Goal: Task Accomplishment & Management: Manage account settings

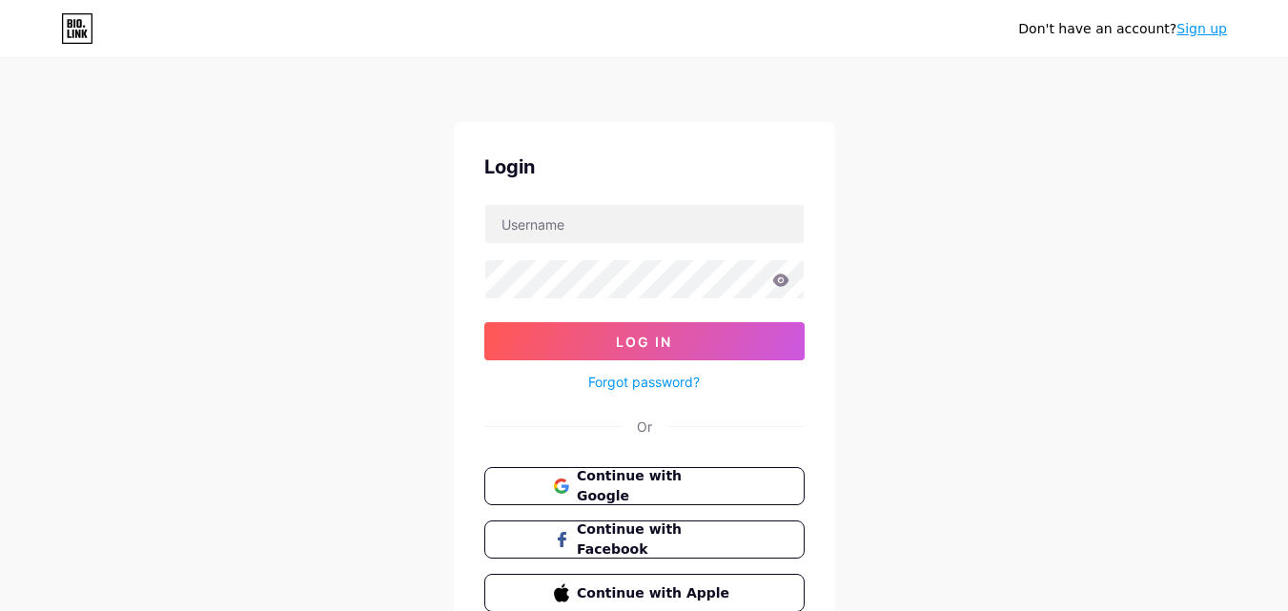
click at [1196, 34] on link "Sign up" at bounding box center [1201, 28] width 51 height 15
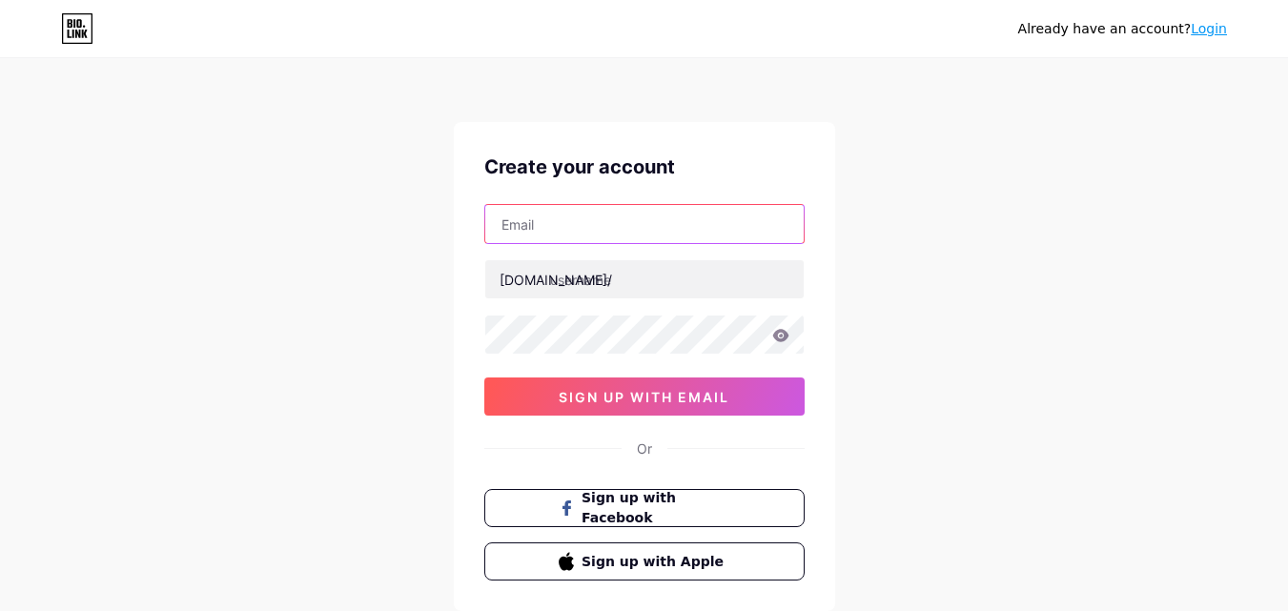
click at [640, 220] on input "text" at bounding box center [644, 224] width 318 height 38
type input "[EMAIL_ADDRESS][DOMAIN_NAME]"
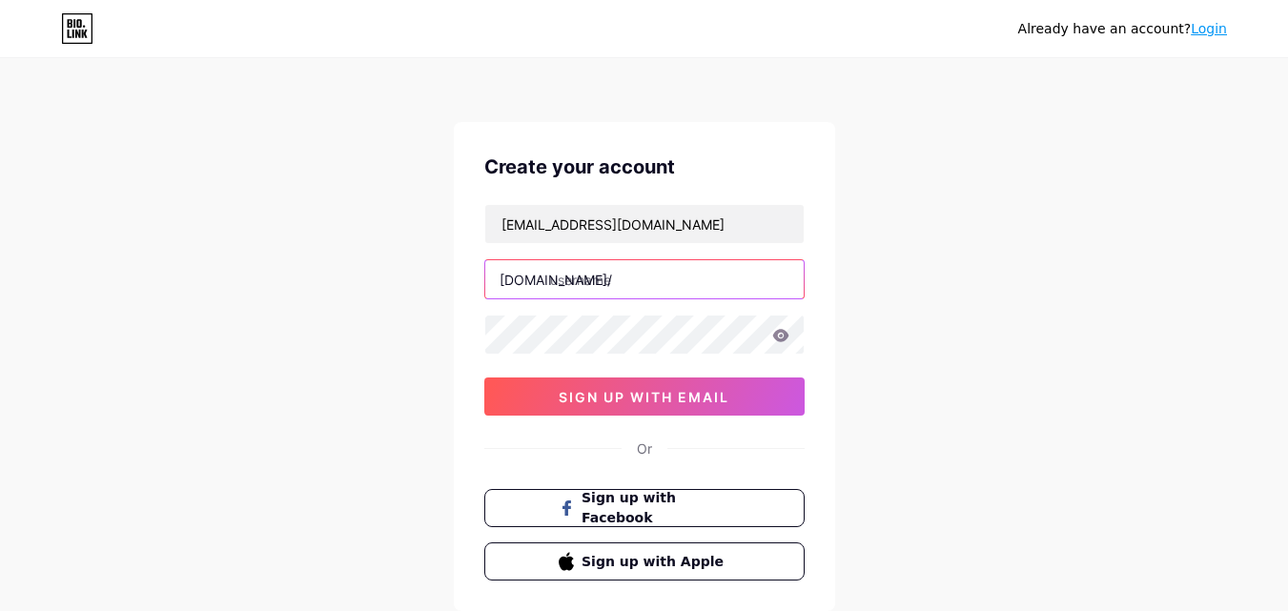
click at [586, 282] on input "text" at bounding box center [644, 279] width 318 height 38
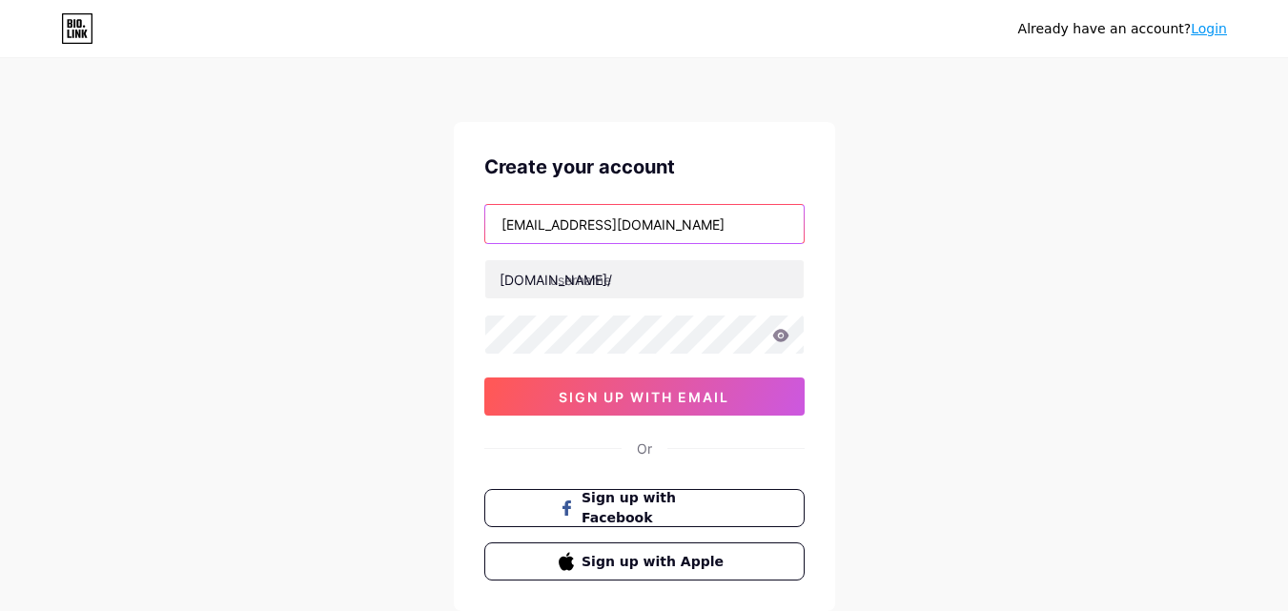
drag, startPoint x: 506, startPoint y: 227, endPoint x: 614, endPoint y: 238, distance: 108.3
click at [614, 238] on input "[EMAIL_ADDRESS][DOMAIN_NAME]" at bounding box center [644, 224] width 318 height 38
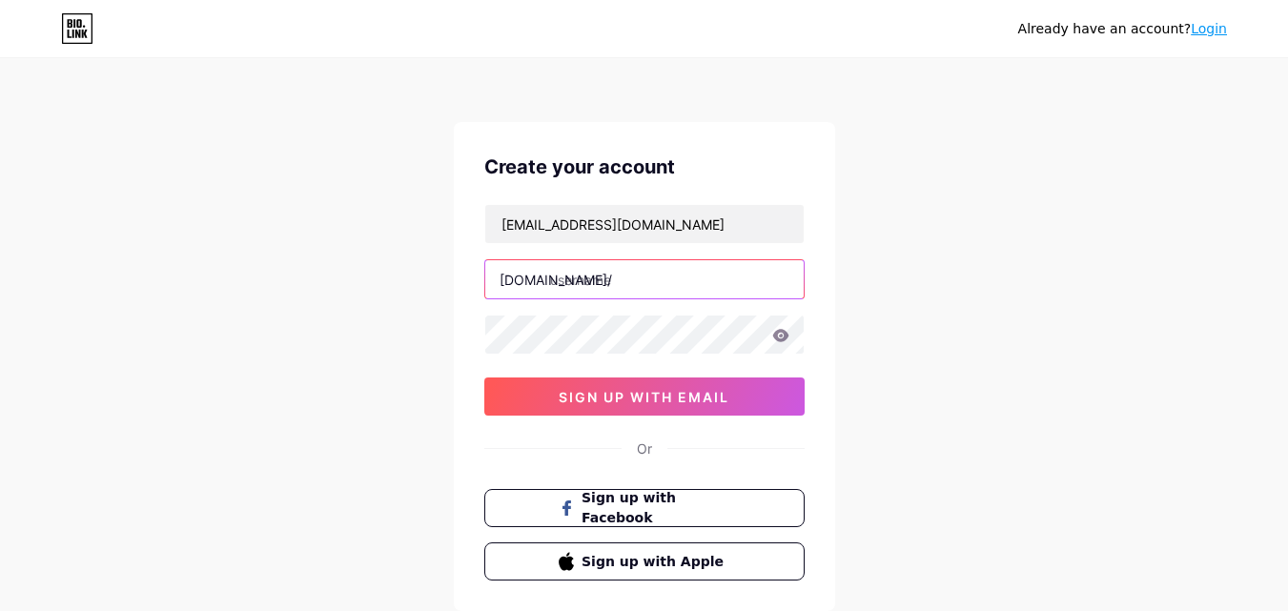
click at [574, 287] on input "text" at bounding box center [644, 279] width 318 height 38
paste input "teatimebookshop"
type input "teatimebookshop"
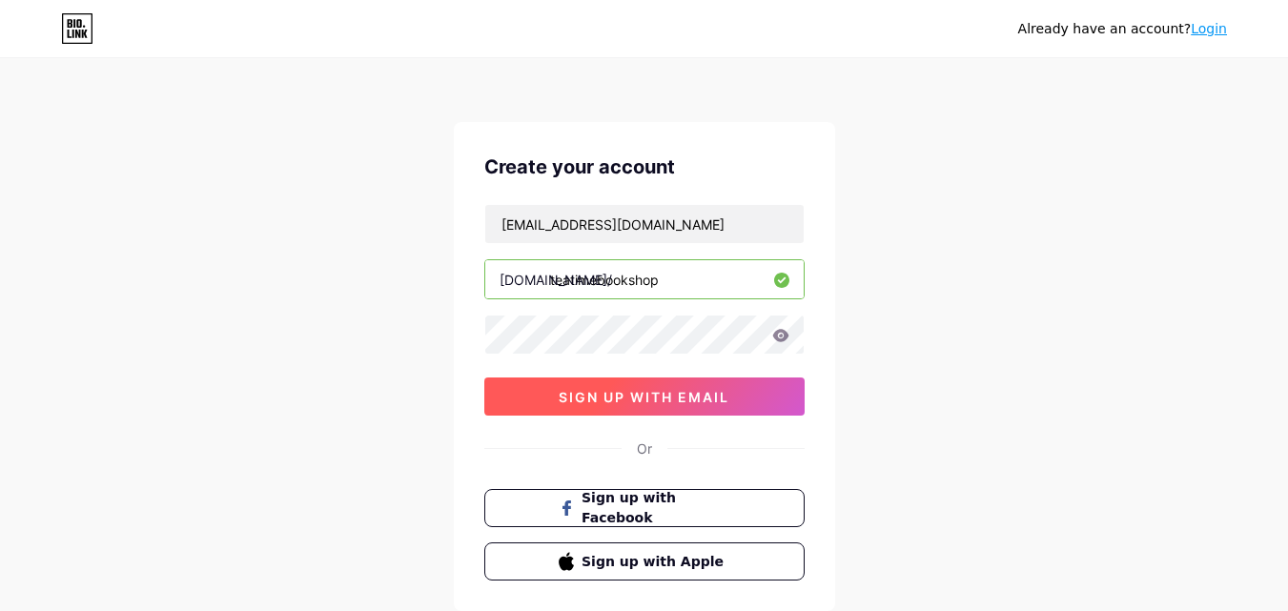
click at [577, 397] on span "sign up with email" at bounding box center [644, 397] width 171 height 16
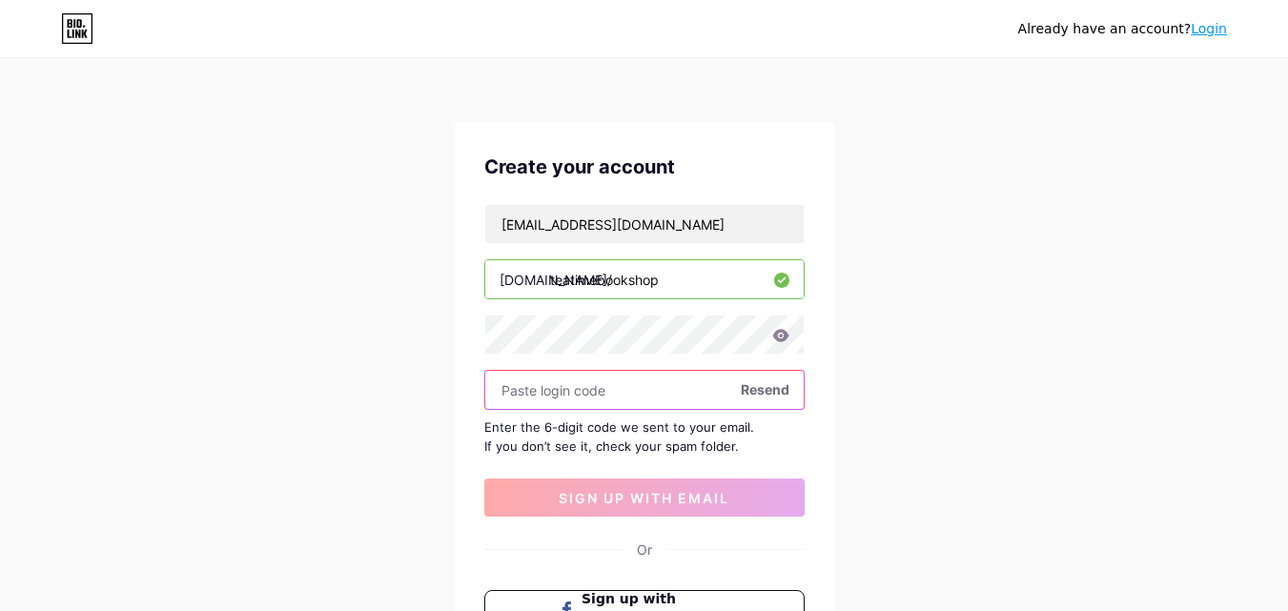
paste input "383256"
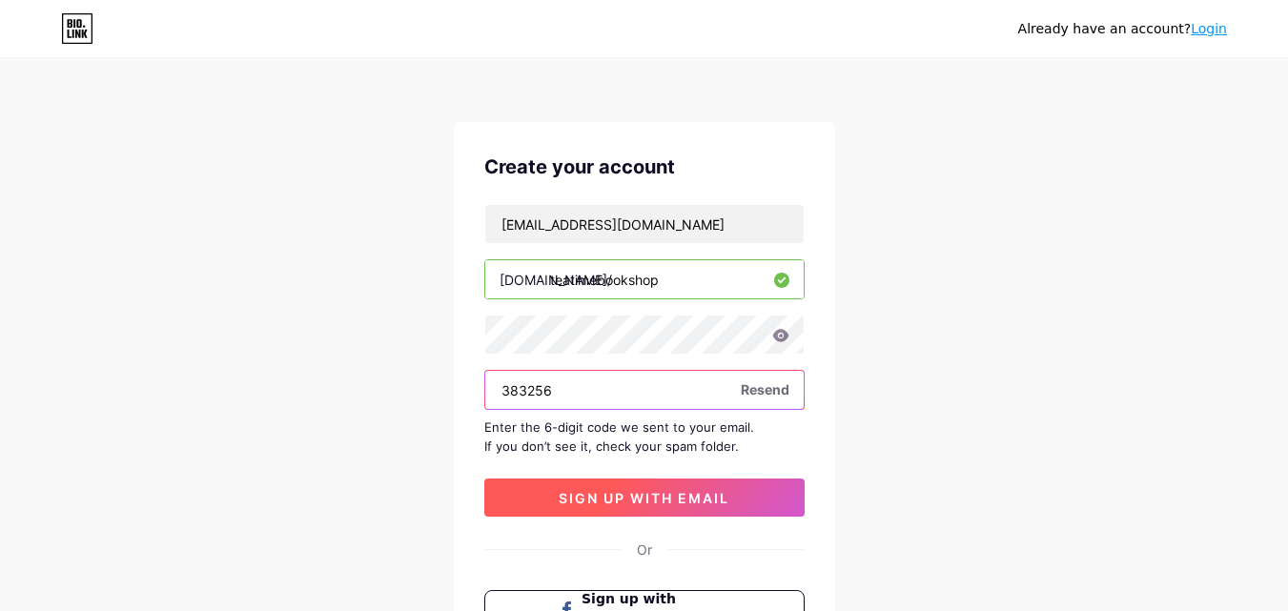
type input "383256"
click at [623, 499] on span "sign up with email" at bounding box center [644, 498] width 171 height 16
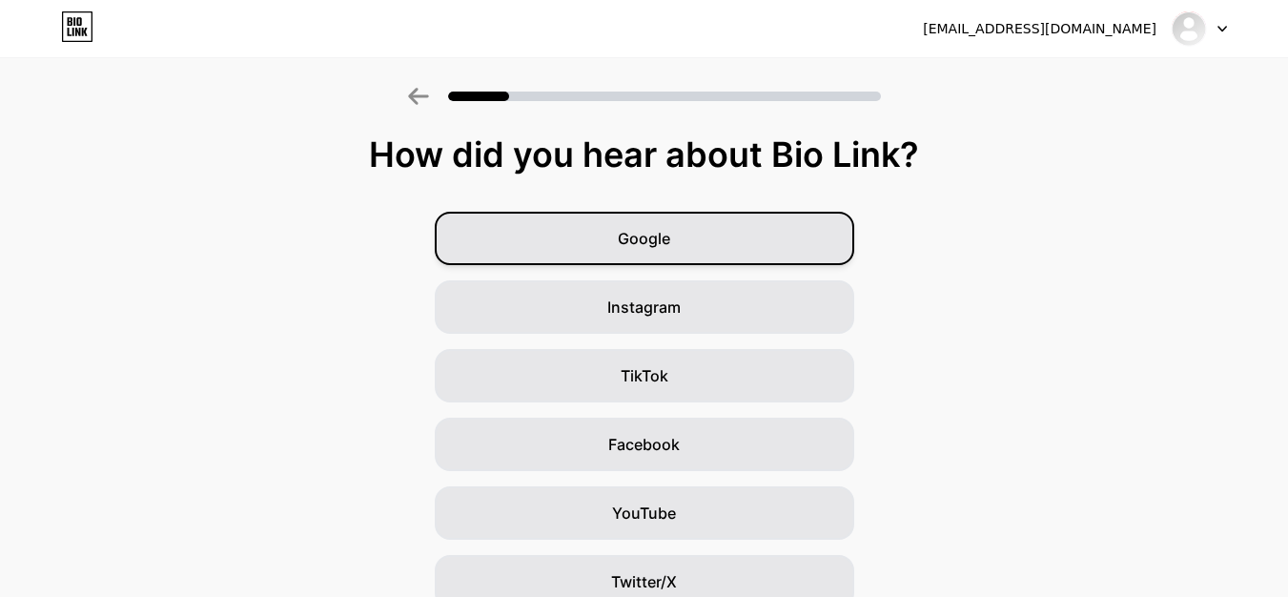
click at [686, 238] on div "Google" at bounding box center [644, 238] width 419 height 53
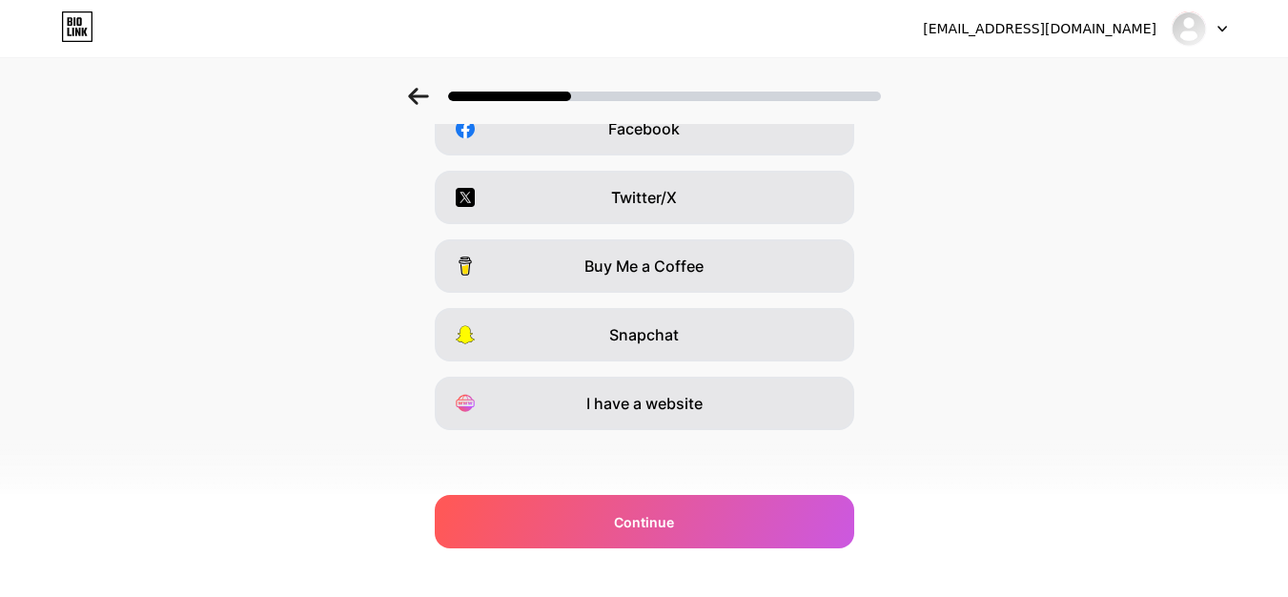
scroll to position [320, 0]
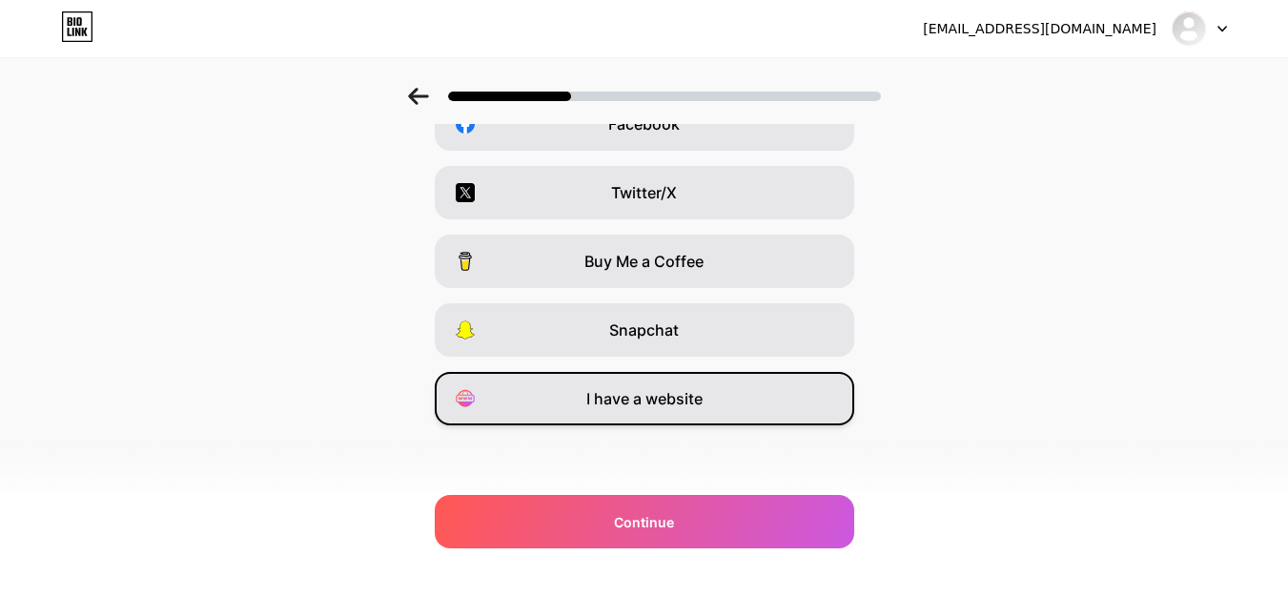
click at [679, 400] on span "I have a website" at bounding box center [644, 398] width 116 height 23
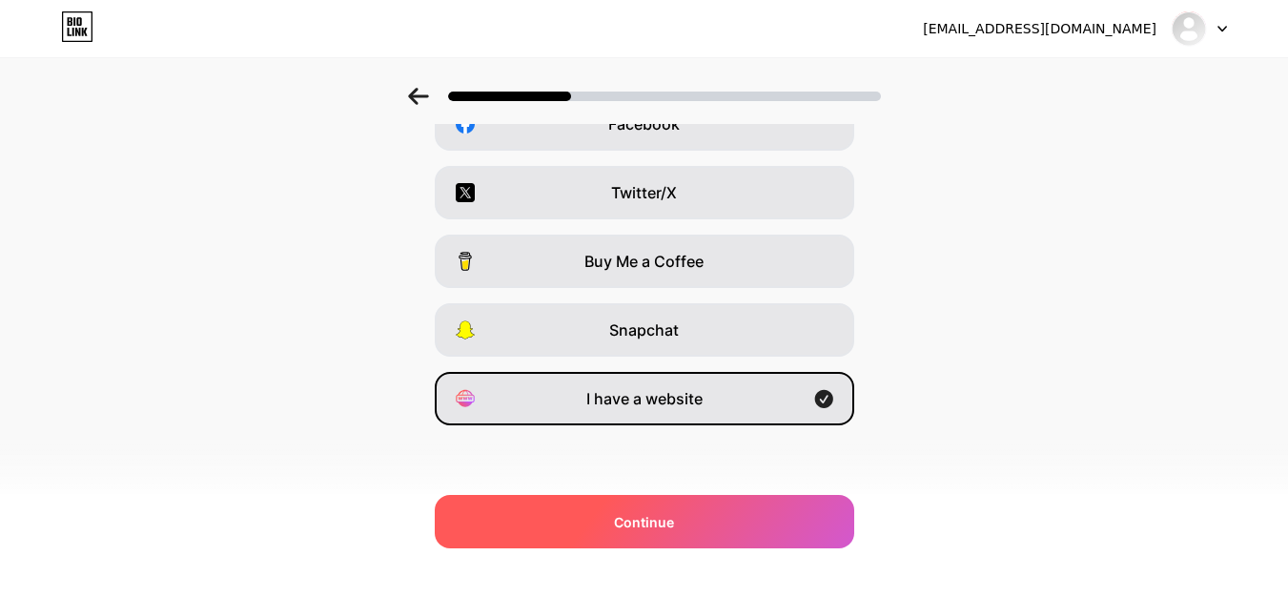
click at [634, 518] on span "Continue" at bounding box center [644, 522] width 60 height 20
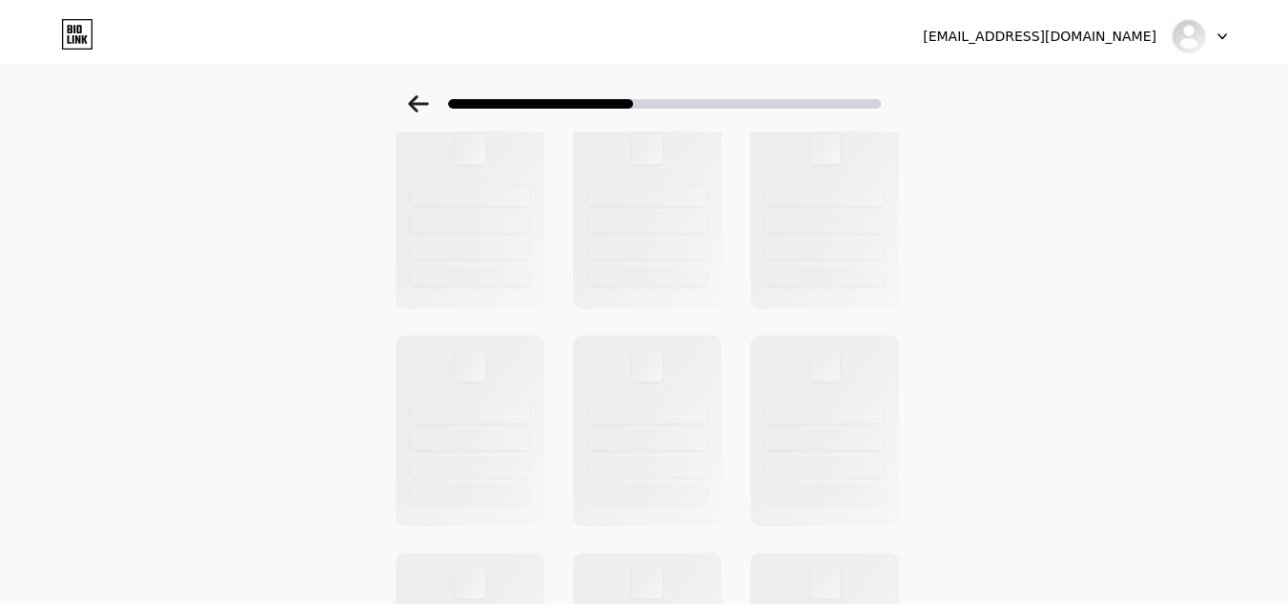
scroll to position [0, 0]
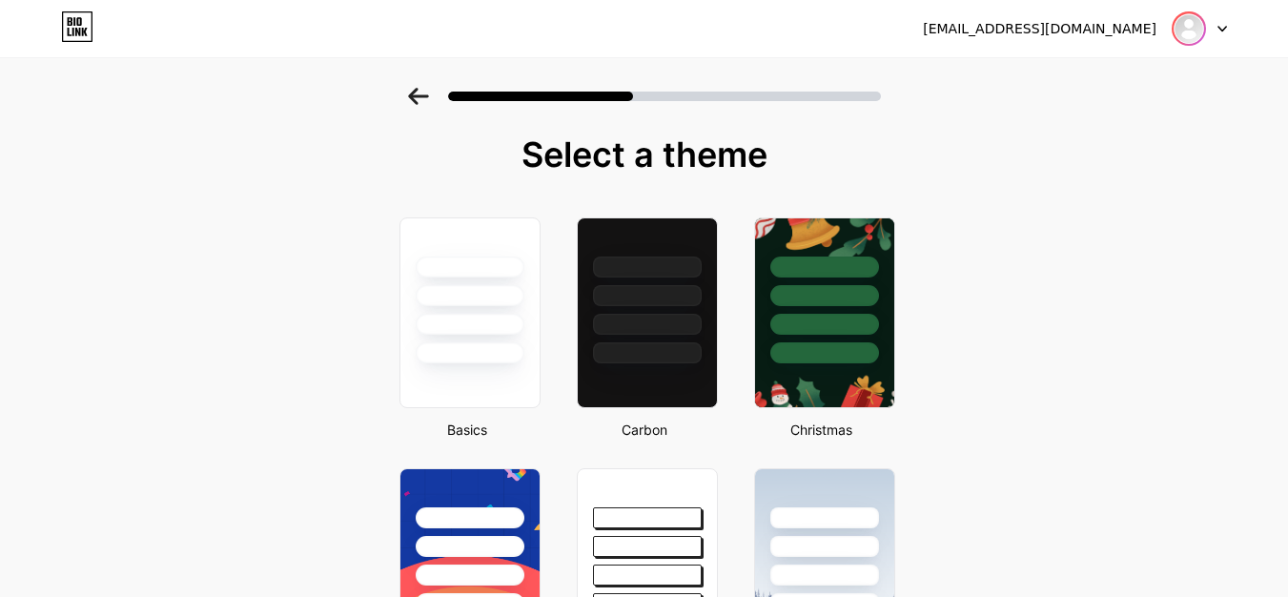
click at [1192, 25] on img at bounding box center [1189, 28] width 31 height 31
click at [457, 315] on div at bounding box center [469, 290] width 143 height 150
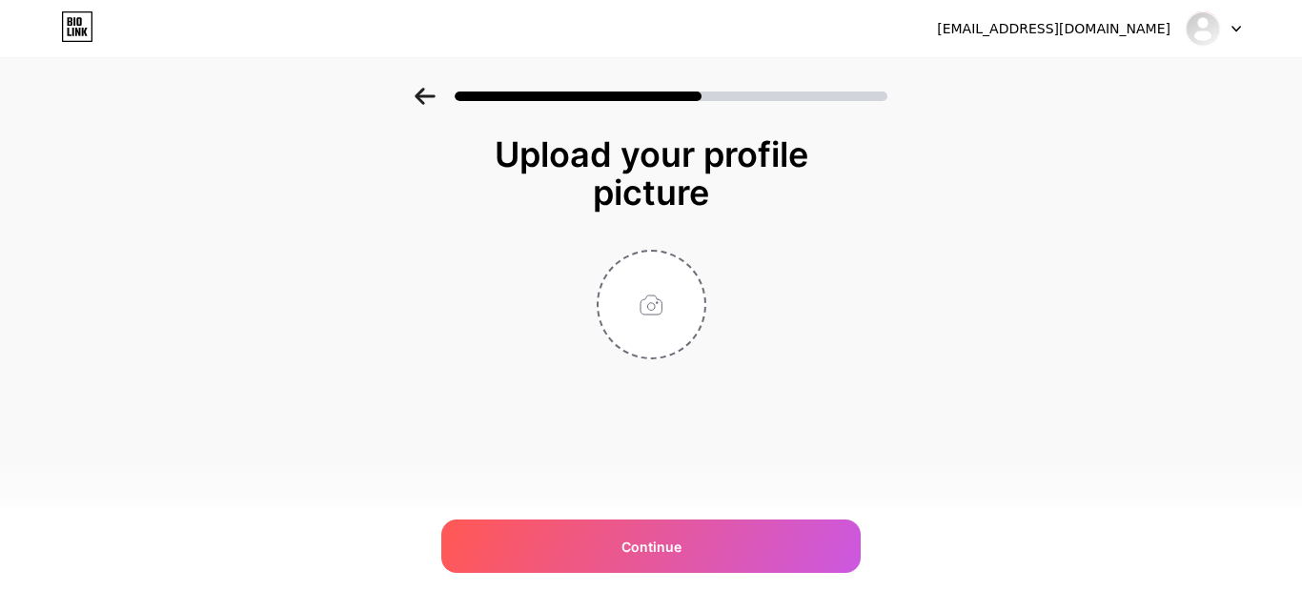
drag, startPoint x: 1300, startPoint y: 133, endPoint x: 1274, endPoint y: 337, distance: 205.7
click at [1274, 337] on div "Upload your profile picture Continue" at bounding box center [651, 271] width 1302 height 367
click at [661, 304] on input "file" at bounding box center [652, 305] width 106 height 106
type input "C:\fakepath\Untitled design (1).jpg"
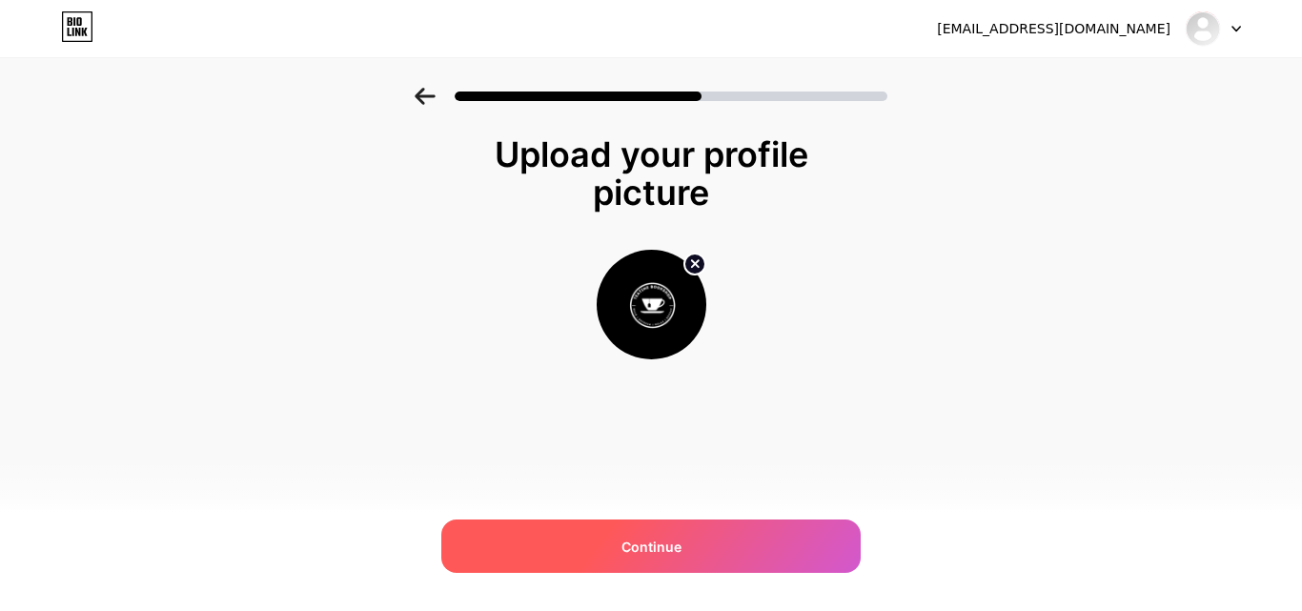
click at [644, 544] on span "Continue" at bounding box center [652, 547] width 60 height 20
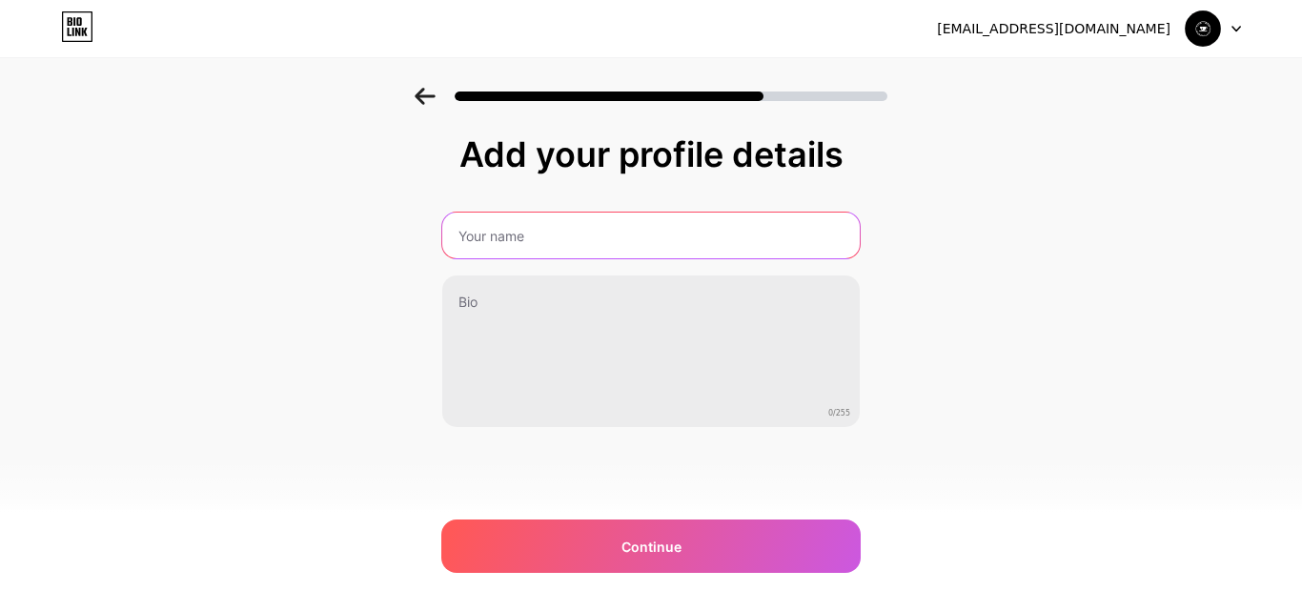
click at [564, 250] on input "text" at bounding box center [651, 236] width 418 height 46
paste input "[PERSON_NAME]"
type input "[PERSON_NAME]"
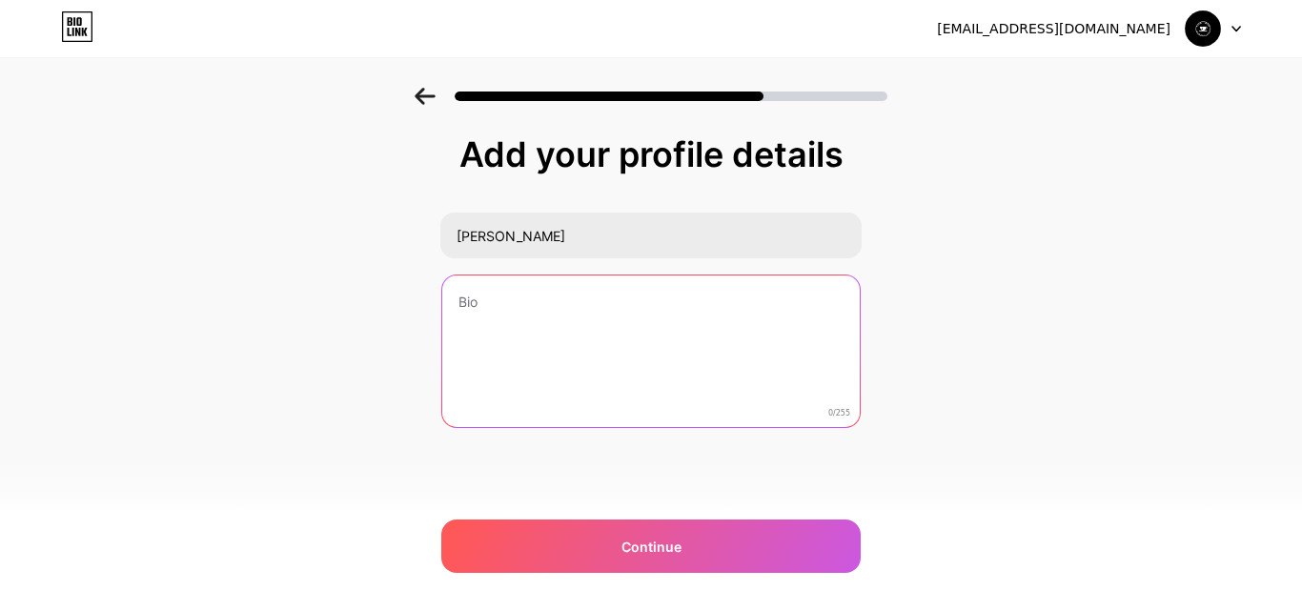
click at [652, 347] on textarea at bounding box center [651, 352] width 418 height 153
paste textarea "Tea Time Bookshop is an online haven for book lovers, offering a wide range of …"
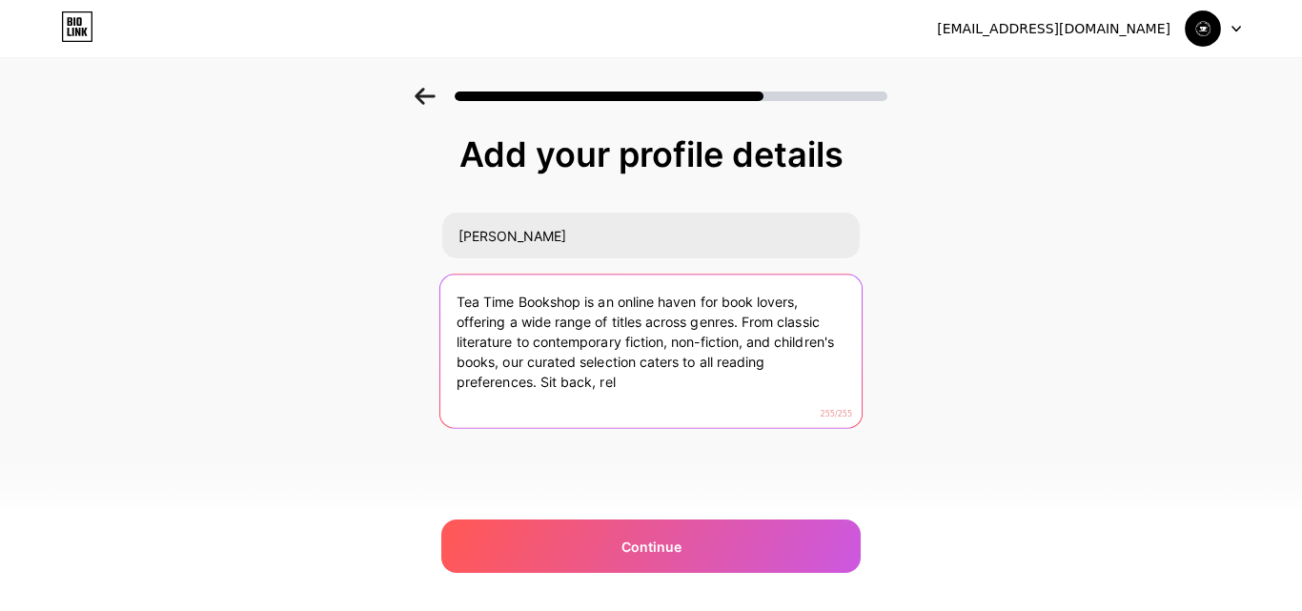
drag, startPoint x: 540, startPoint y: 380, endPoint x: 645, endPoint y: 390, distance: 106.2
click at [645, 390] on textarea "Tea Time Bookshop is an online haven for book lovers, offering a wide range of …" at bounding box center [650, 352] width 421 height 155
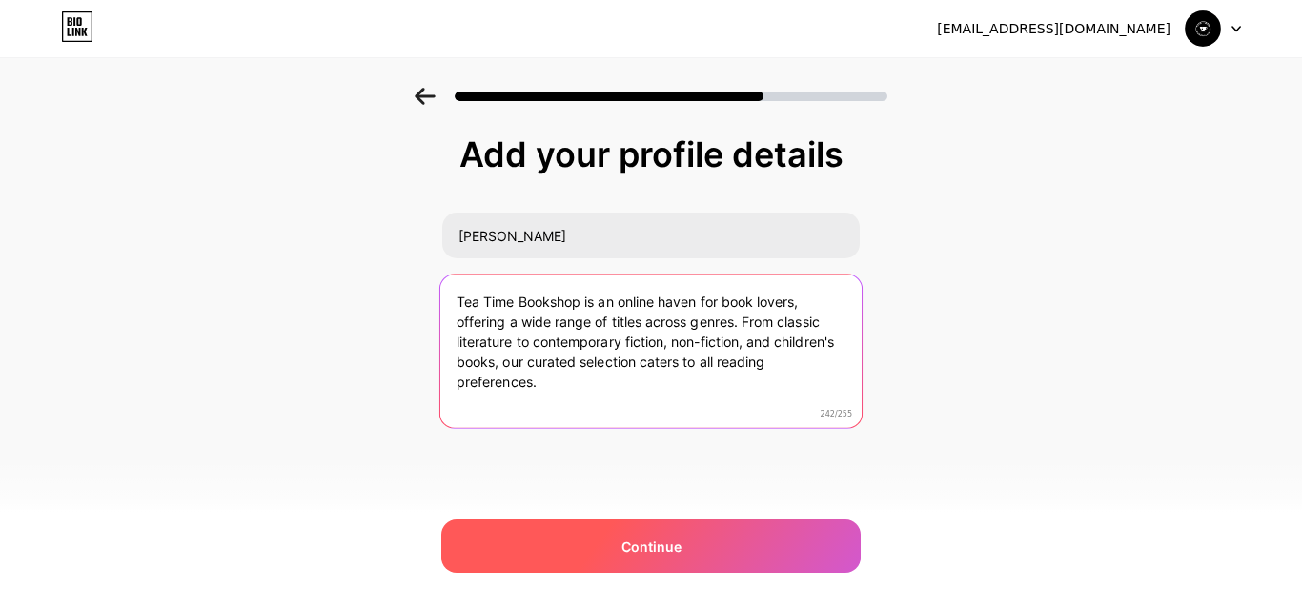
type textarea "Tea Time Bookshop is an online haven for book lovers, offering a wide range of …"
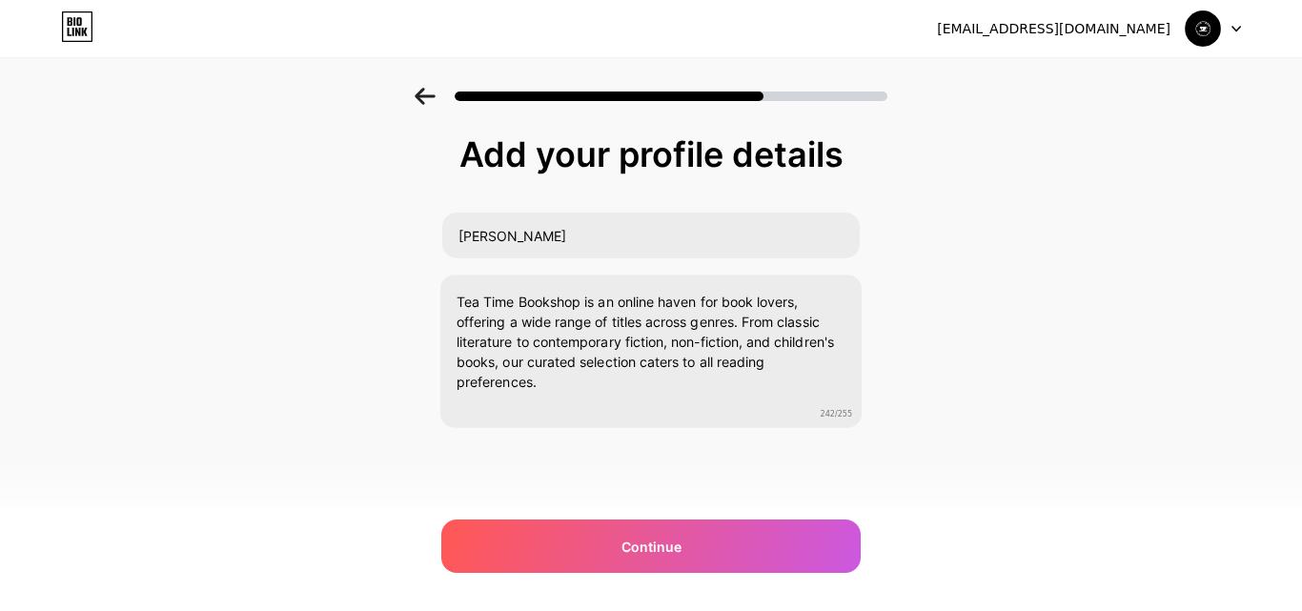
drag, startPoint x: 625, startPoint y: 545, endPoint x: 574, endPoint y: 516, distance: 59.4
click at [625, 546] on span "Continue" at bounding box center [652, 547] width 60 height 20
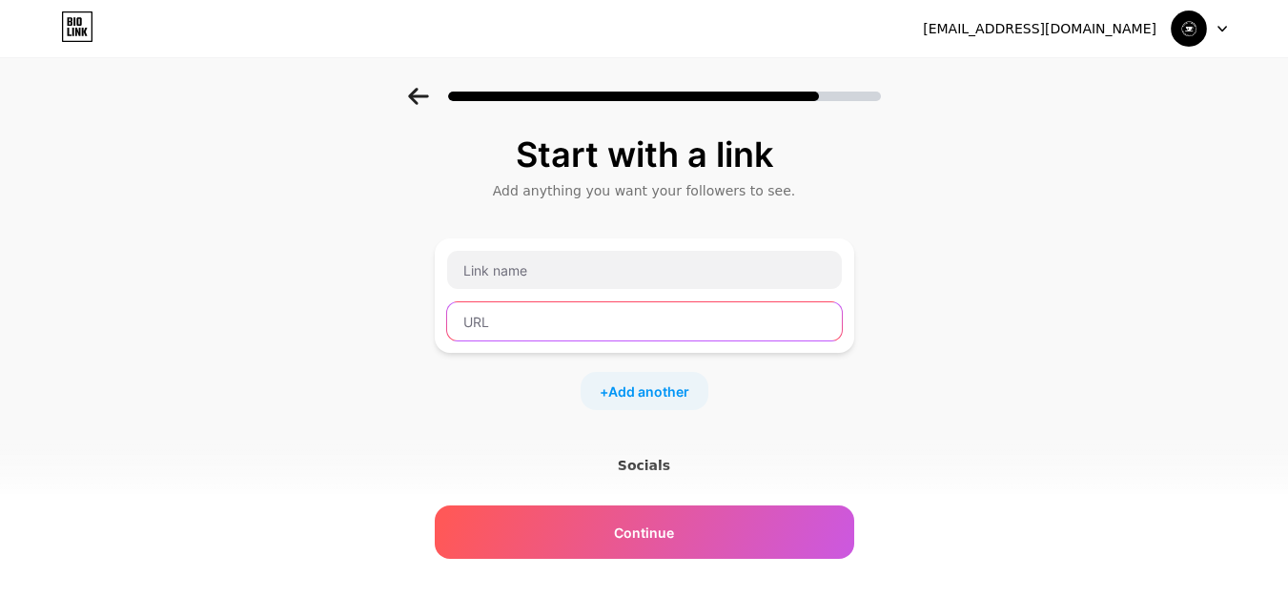
click at [569, 329] on input "text" at bounding box center [644, 321] width 395 height 38
paste input "[URL][DOMAIN_NAME]"
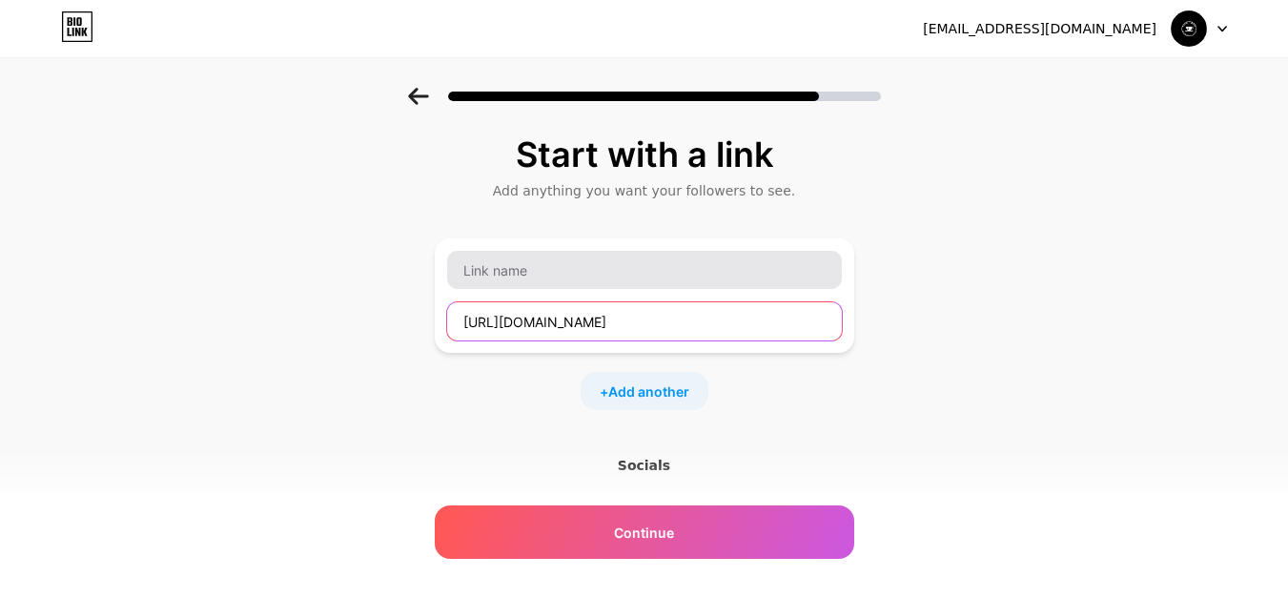
type input "[URL][DOMAIN_NAME]"
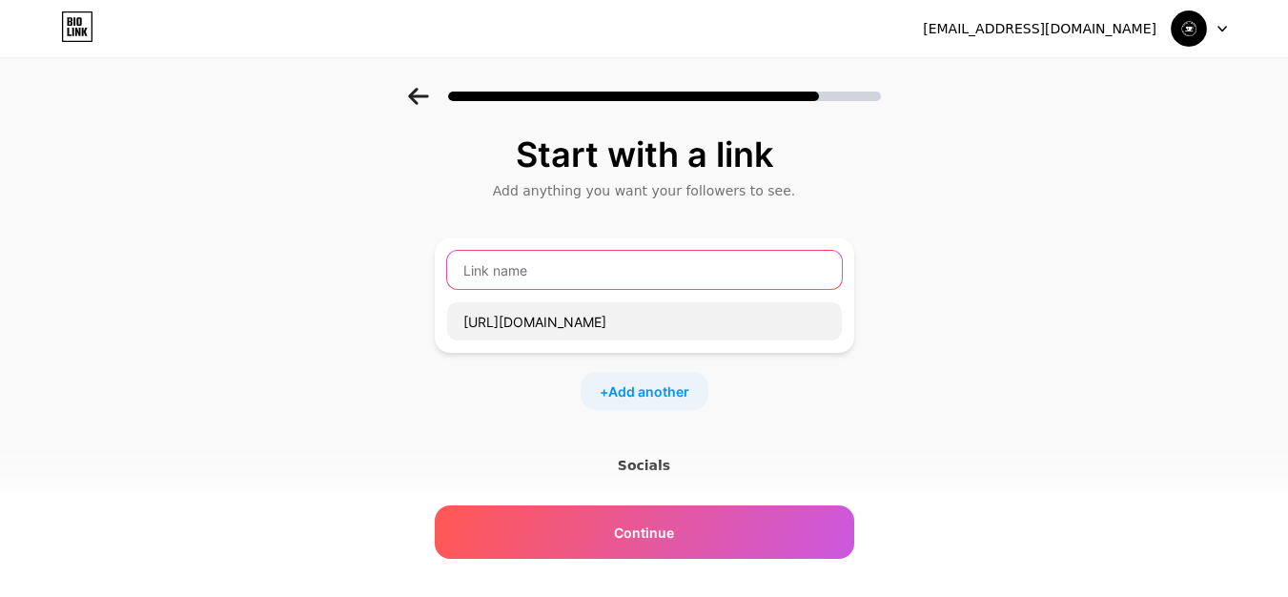
click at [551, 260] on input "text" at bounding box center [644, 270] width 395 height 38
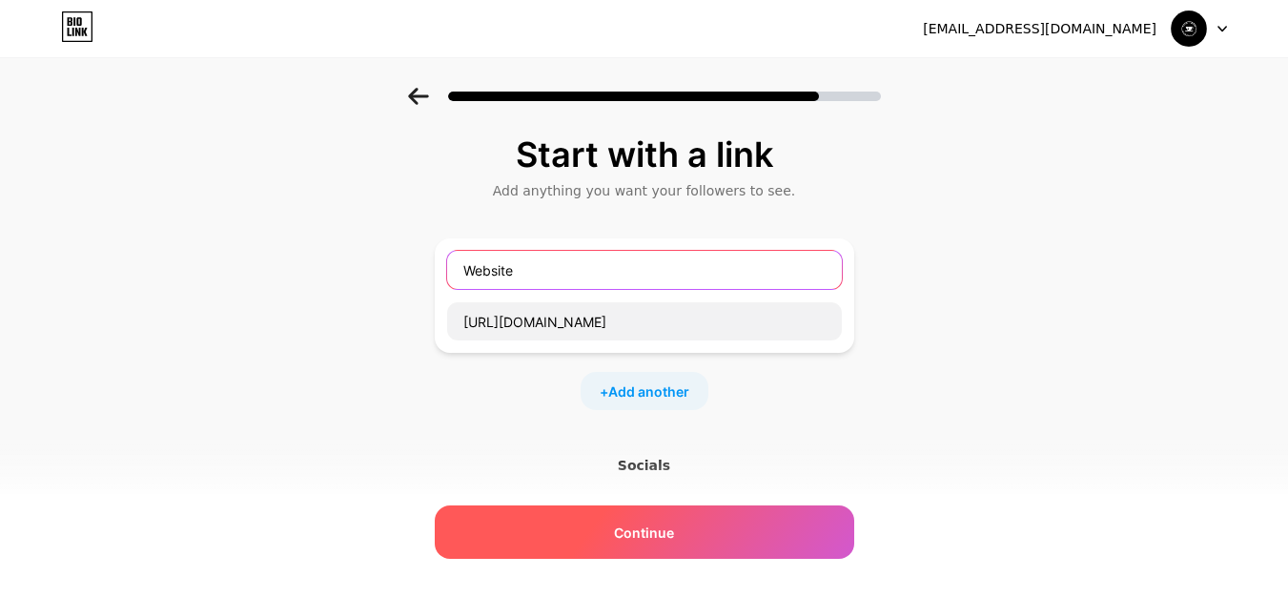
type input "Website"
click at [649, 530] on span "Continue" at bounding box center [644, 532] width 60 height 20
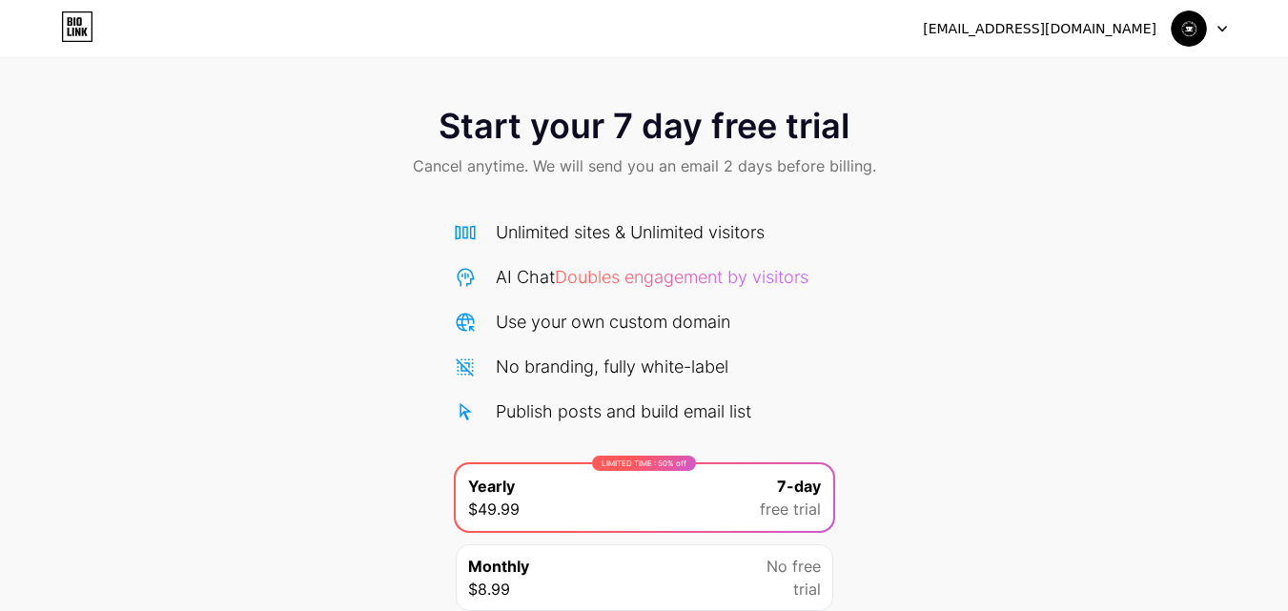
click at [1192, 31] on img at bounding box center [1189, 28] width 36 height 36
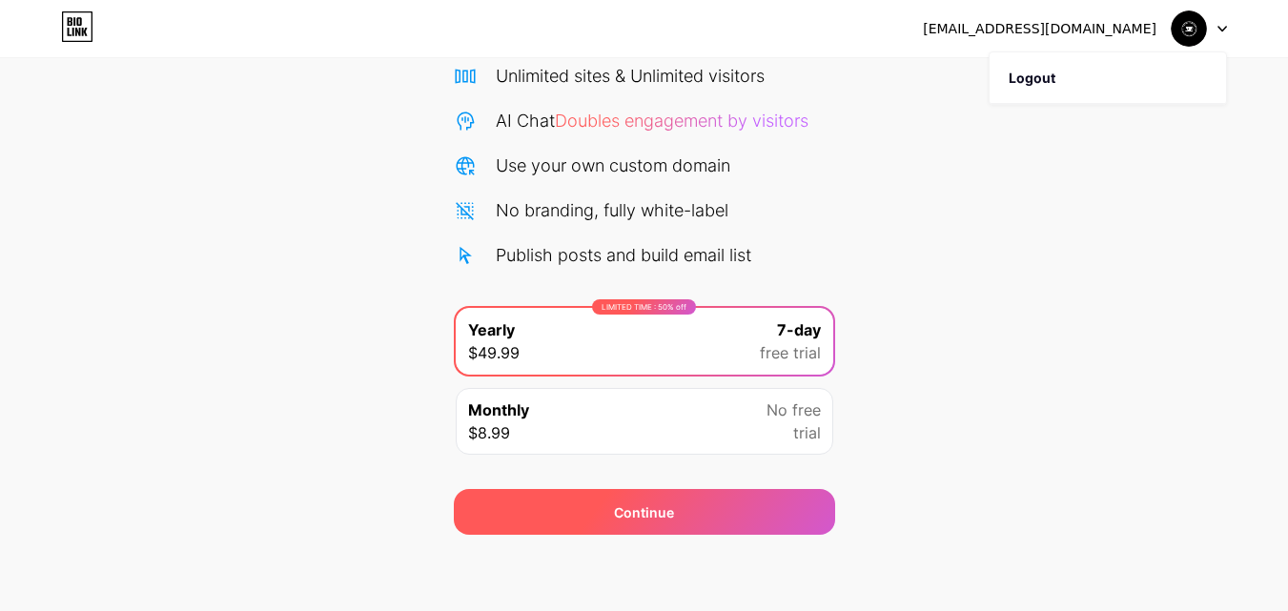
click at [682, 506] on div "Continue" at bounding box center [644, 512] width 381 height 46
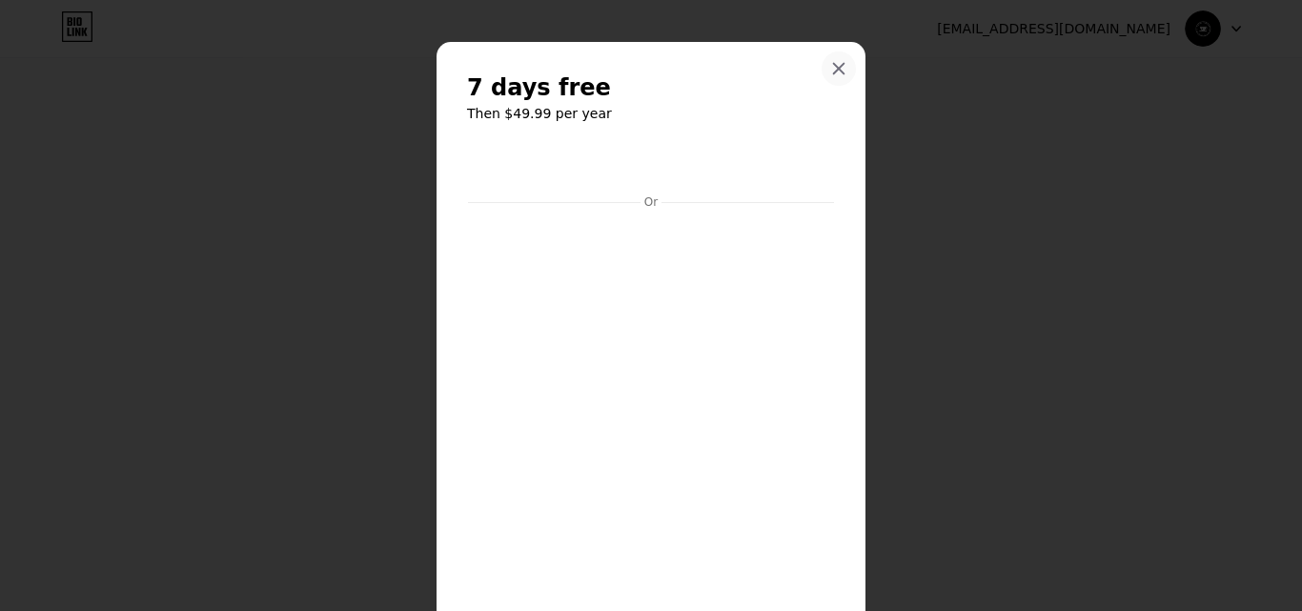
click at [831, 69] on icon at bounding box center [838, 68] width 15 height 15
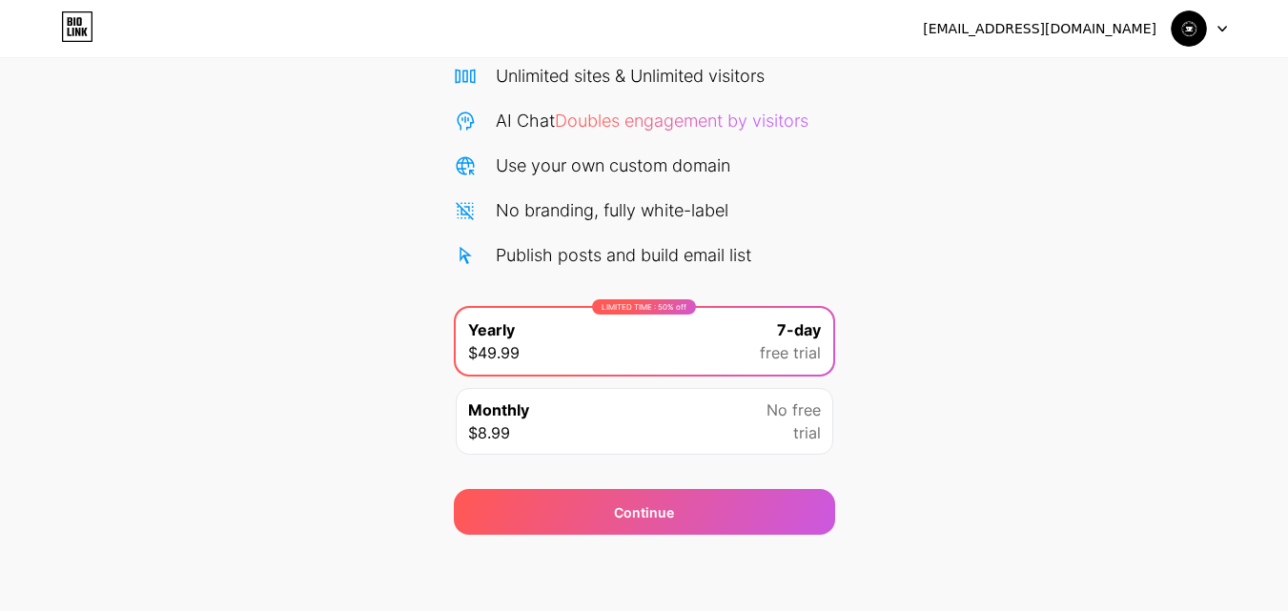
scroll to position [35, 0]
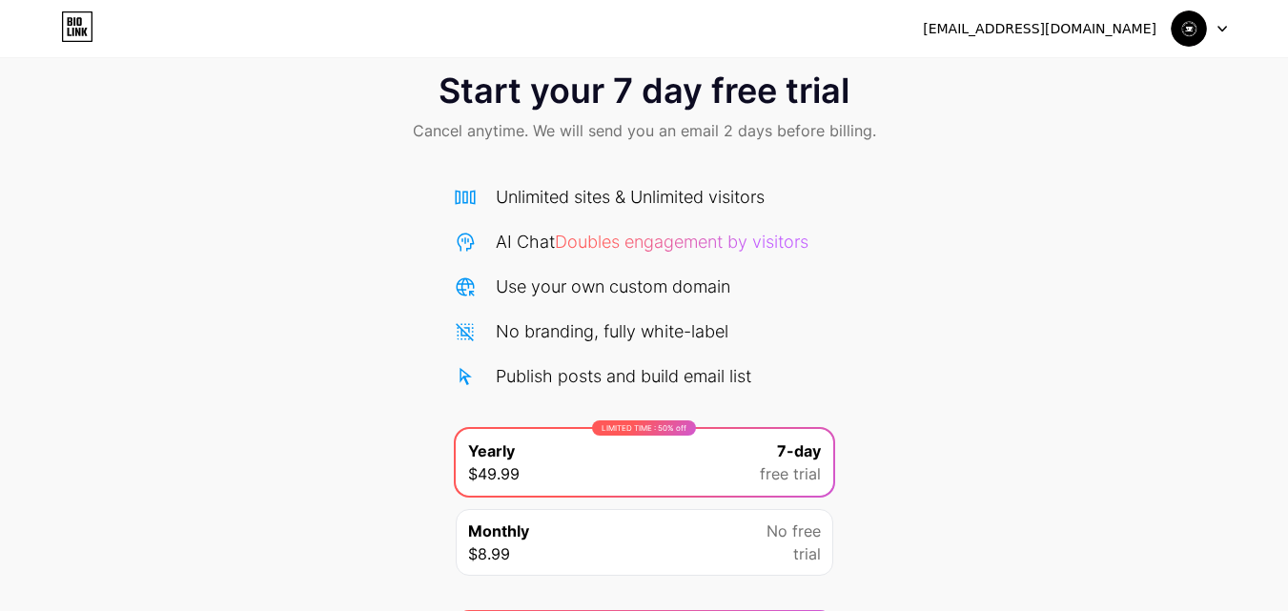
click at [1223, 26] on icon at bounding box center [1222, 29] width 10 height 7
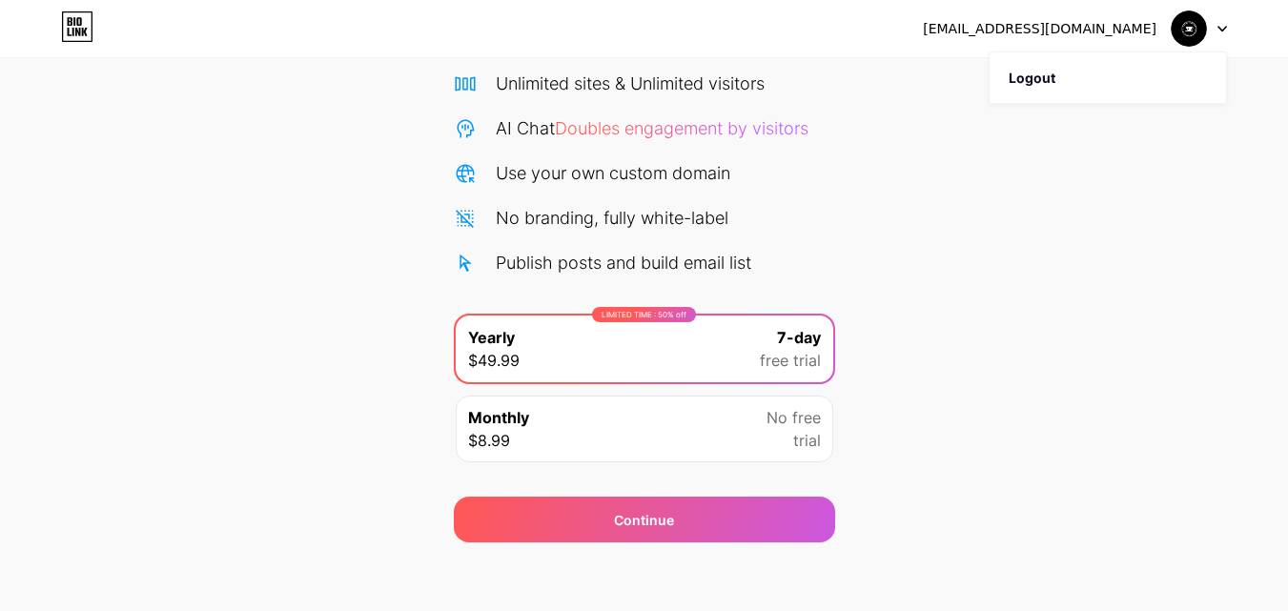
scroll to position [156, 0]
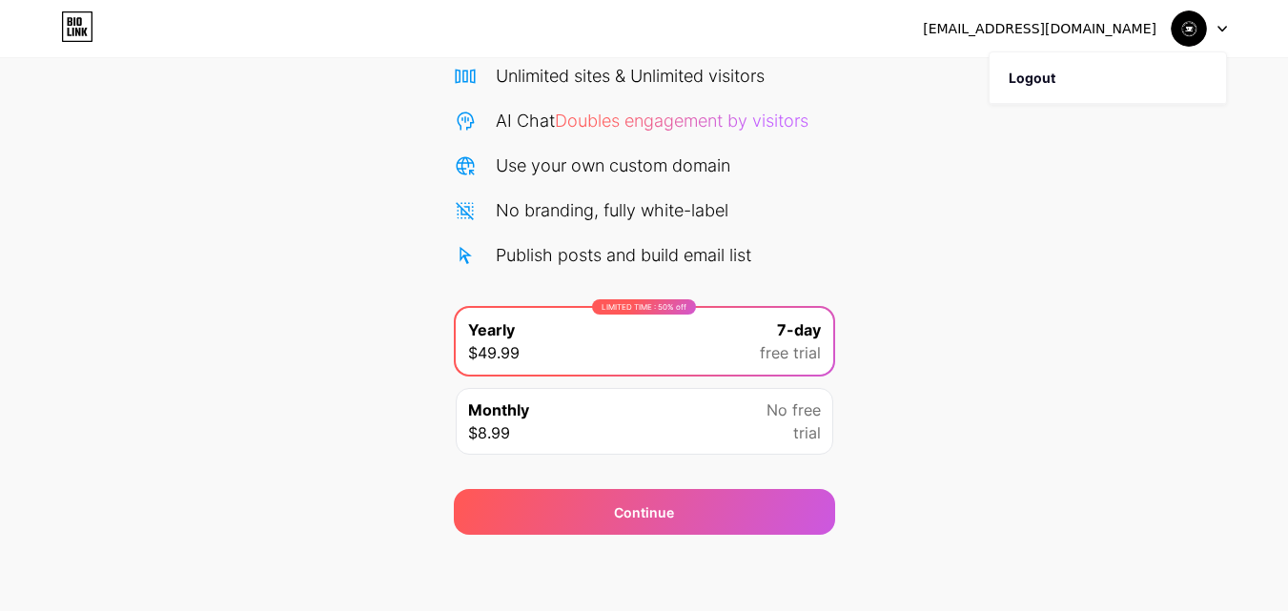
click at [1188, 22] on img at bounding box center [1189, 28] width 36 height 36
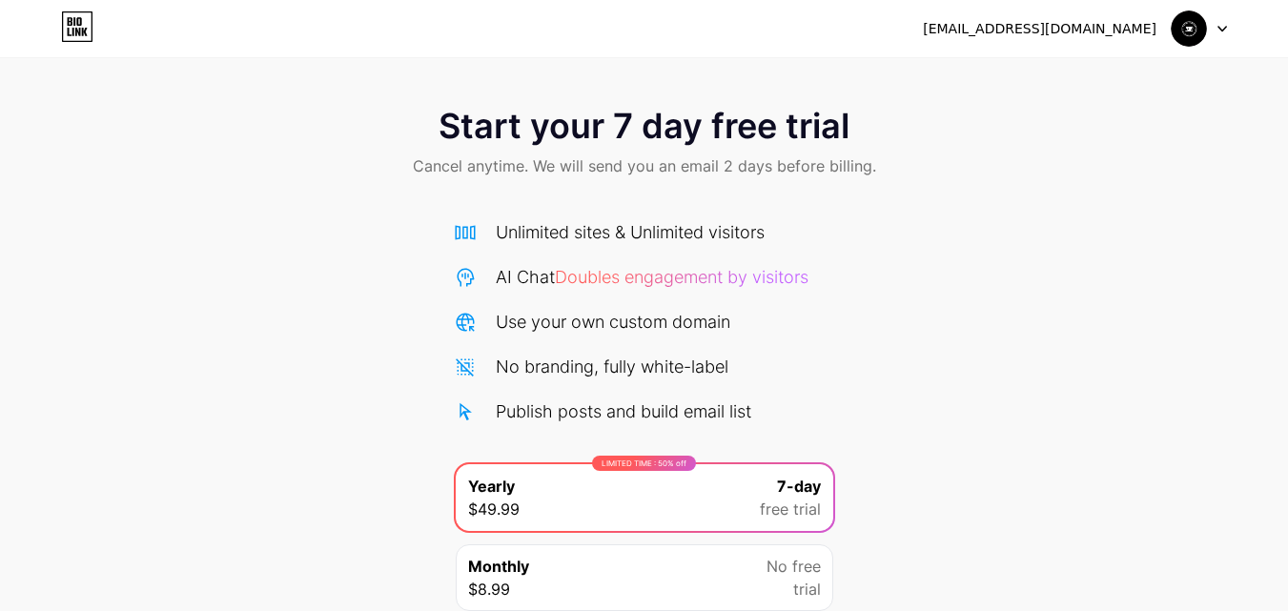
click at [1193, 32] on img at bounding box center [1189, 28] width 36 height 36
click at [79, 31] on icon at bounding box center [77, 32] width 5 height 9
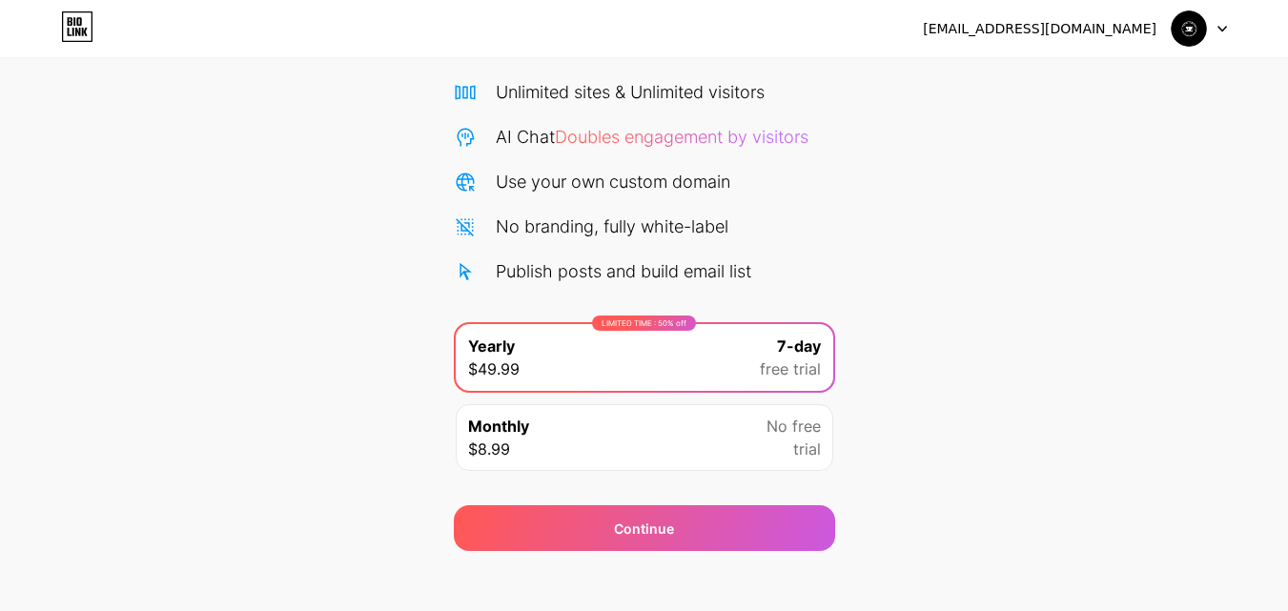
scroll to position [137, 0]
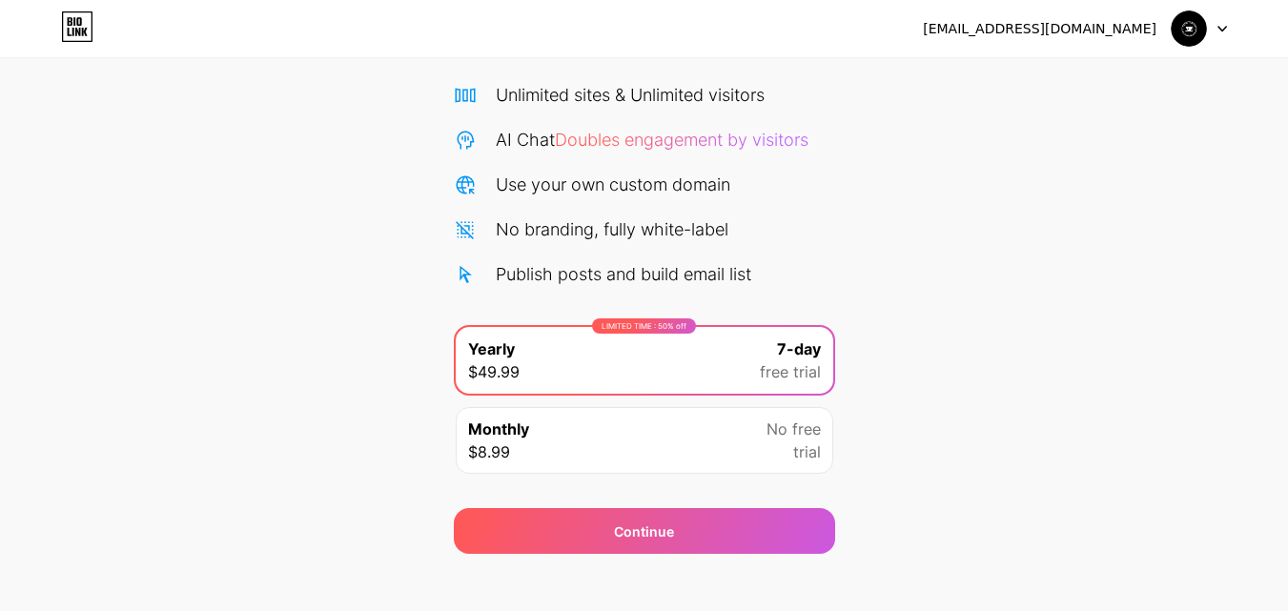
click at [1194, 35] on img at bounding box center [1189, 28] width 36 height 36
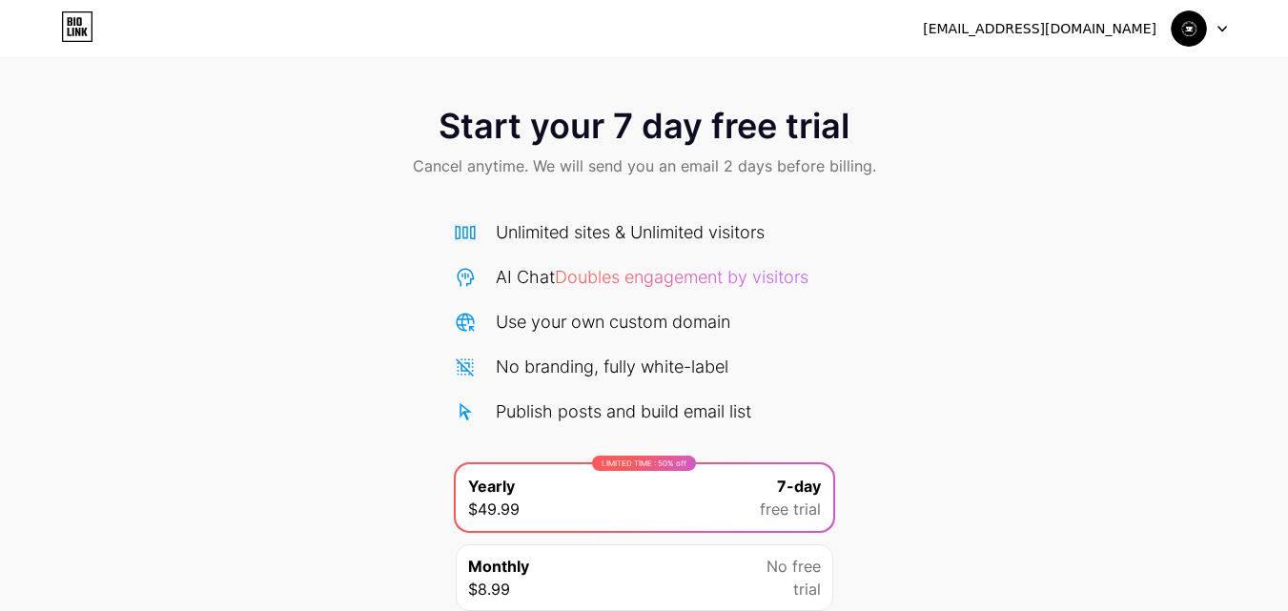
click at [1032, 32] on div "[EMAIL_ADDRESS][DOMAIN_NAME]" at bounding box center [1040, 29] width 234 height 20
click at [1191, 31] on img at bounding box center [1189, 28] width 36 height 36
click at [1228, 27] on div "tteatimebookshop6@gmail.com Logout" at bounding box center [644, 28] width 1288 height 34
click at [1221, 29] on icon at bounding box center [1222, 29] width 10 height 7
